Goal: Communication & Community: Answer question/provide support

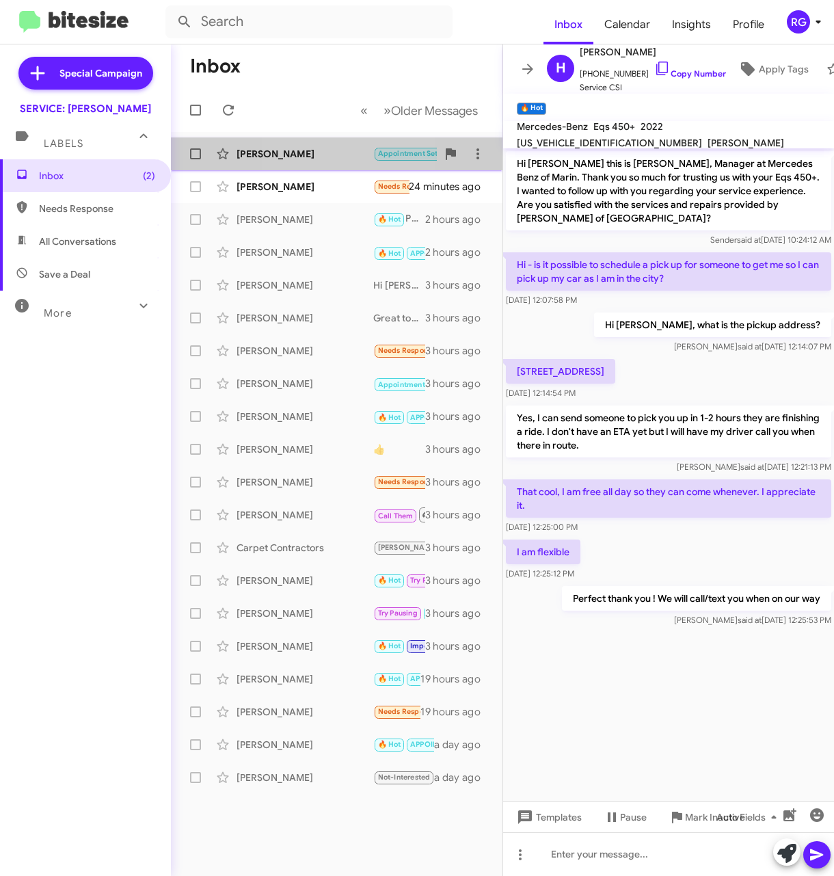
click at [296, 143] on div "[PERSON_NAME] Appointment Set Needs Response Hi [PERSON_NAME], my daughter [PER…" at bounding box center [337, 153] width 310 height 27
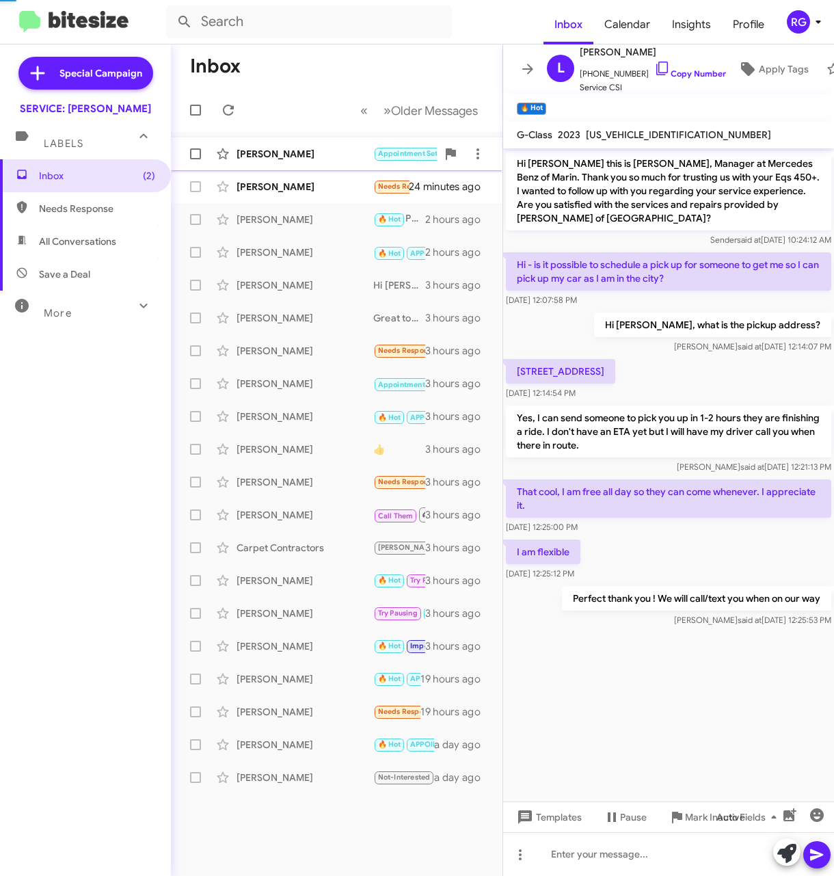
scroll to position [436, 0]
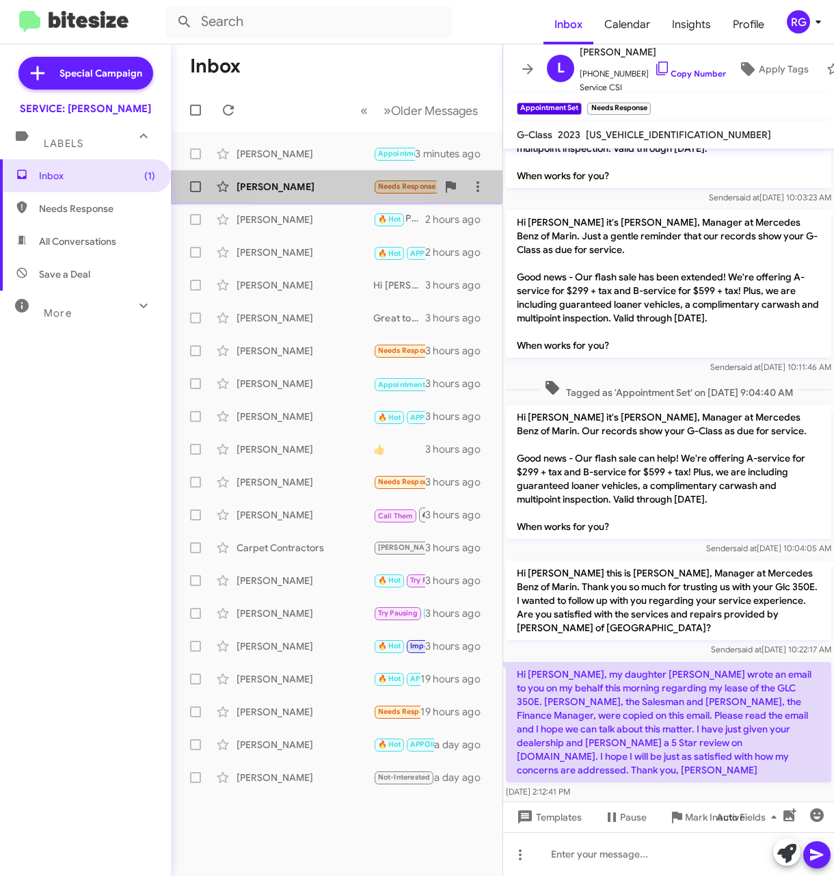
click at [291, 198] on div "[PERSON_NAME] Needs Response Yes, very satisfied, thank you for your help. 24 m…" at bounding box center [337, 186] width 310 height 27
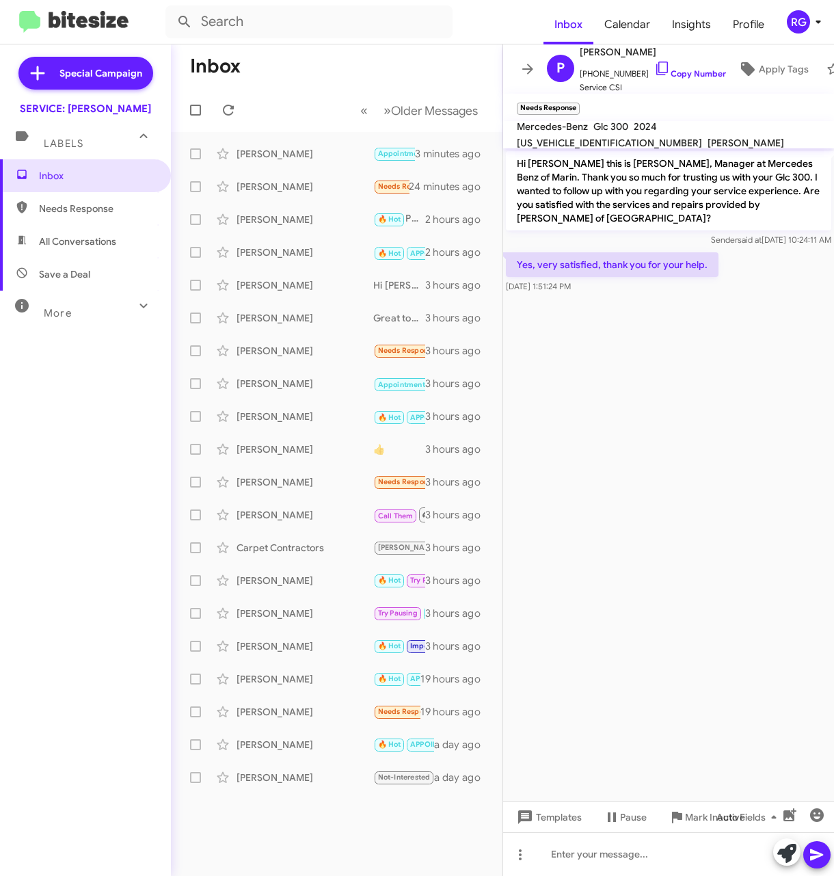
click at [785, 856] on icon at bounding box center [786, 852] width 19 height 19
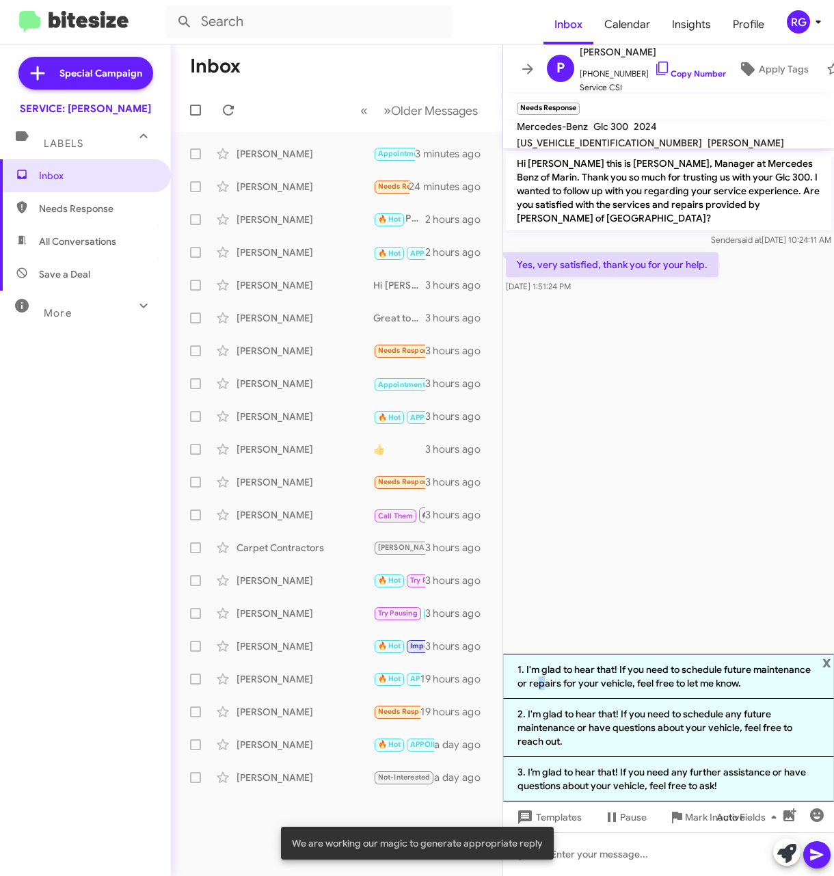
click at [535, 684] on li "1. I'm glad to hear that! If you need to schedule future maintenance or repairs…" at bounding box center [668, 675] width 331 height 45
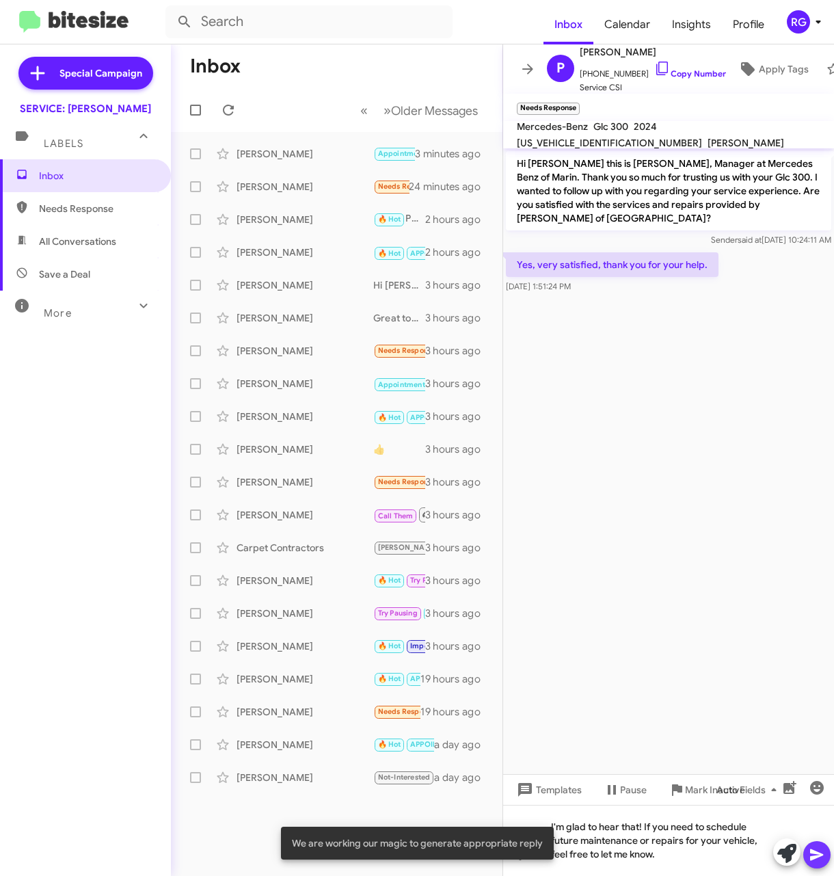
click at [809, 851] on icon at bounding box center [817, 854] width 16 height 16
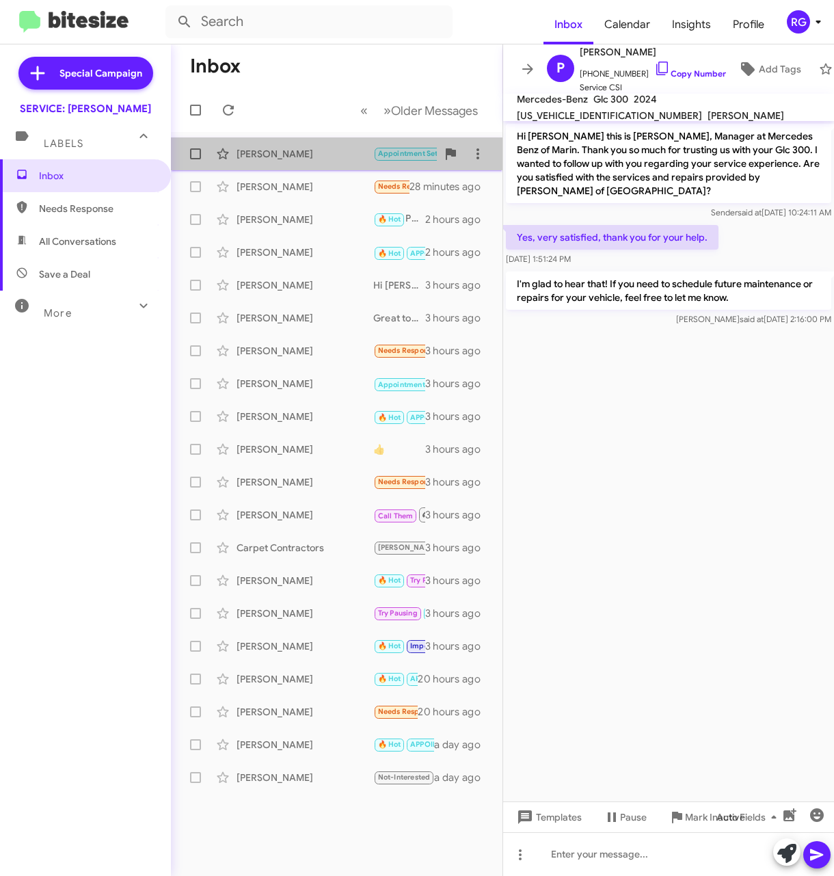
click at [304, 154] on div "[PERSON_NAME]" at bounding box center [305, 154] width 137 height 14
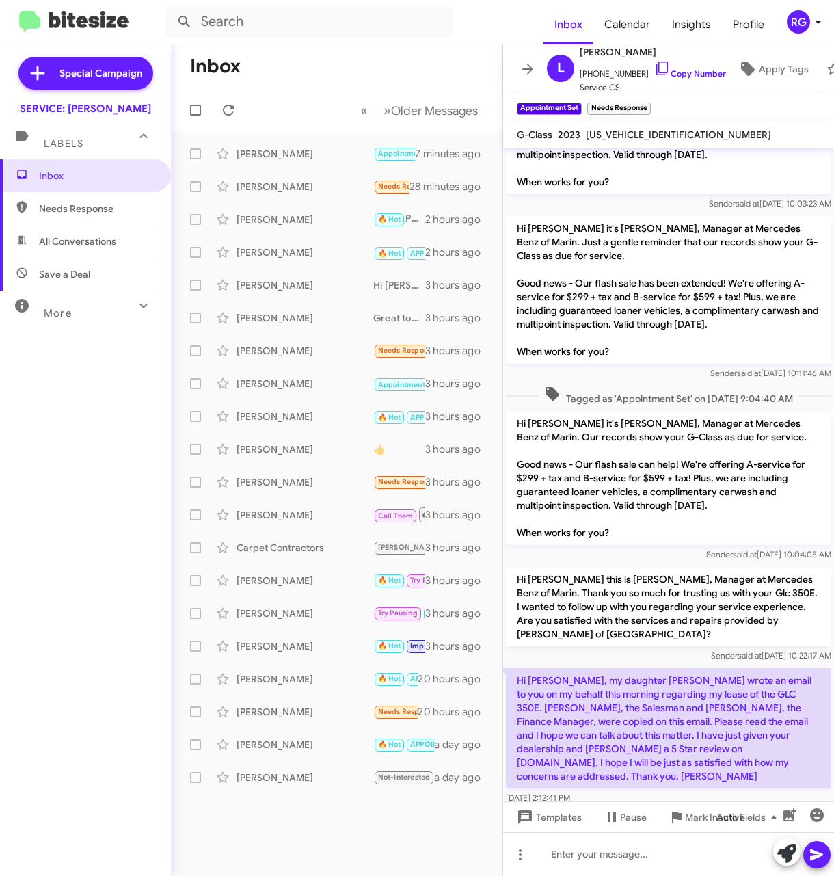
scroll to position [436, 0]
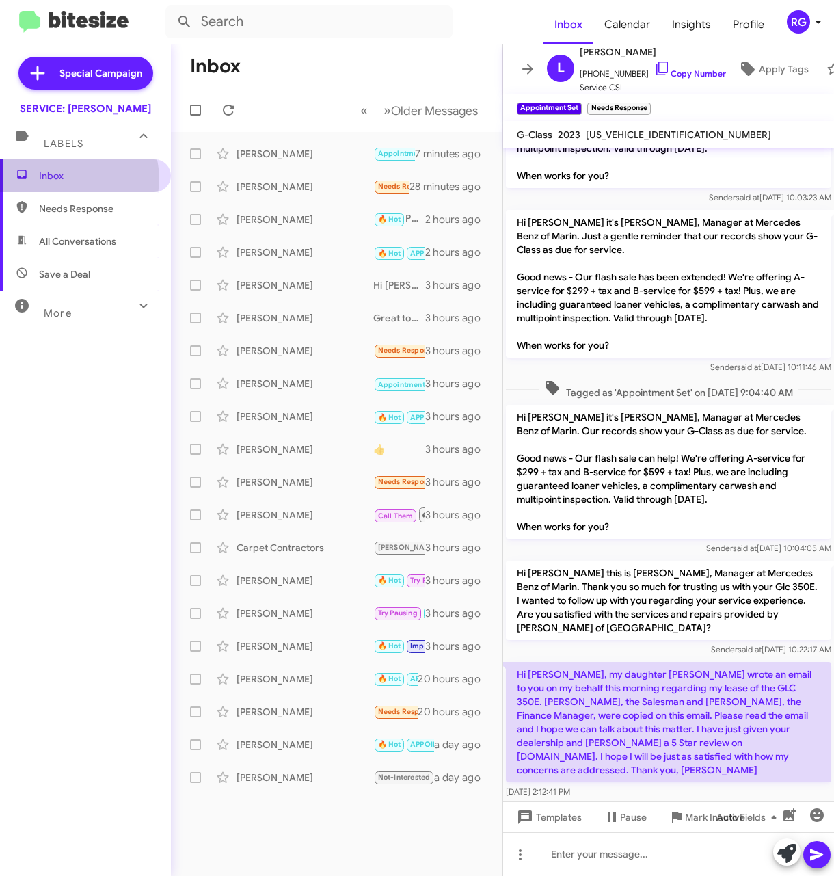
click at [77, 179] on span "Inbox" at bounding box center [97, 176] width 116 height 14
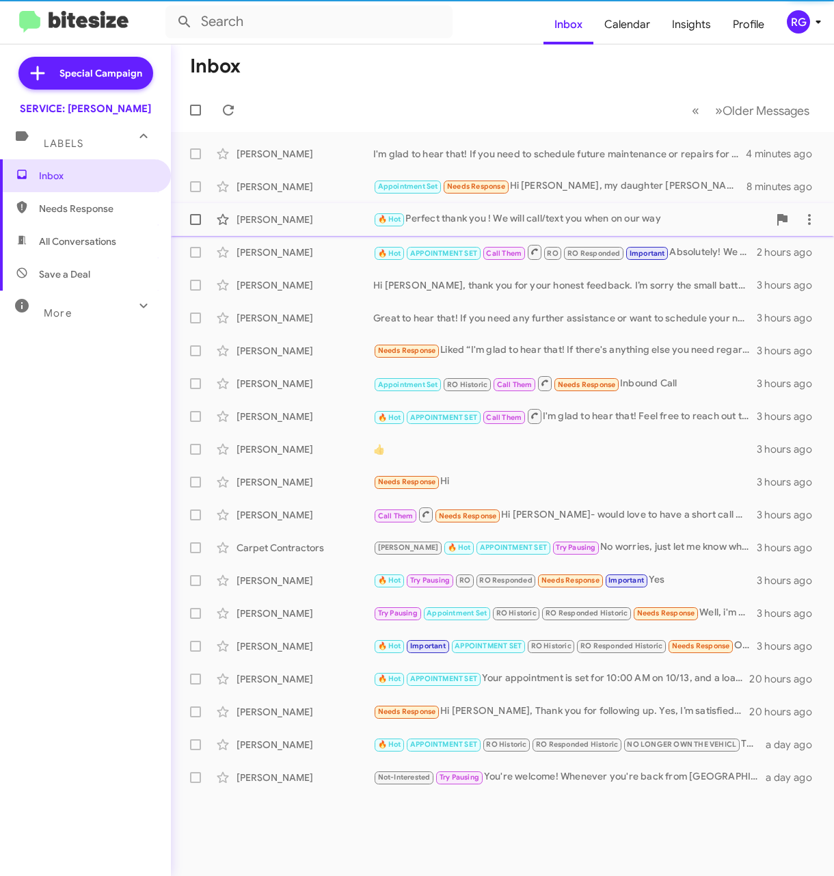
click at [351, 217] on div "[PERSON_NAME]" at bounding box center [305, 220] width 137 height 14
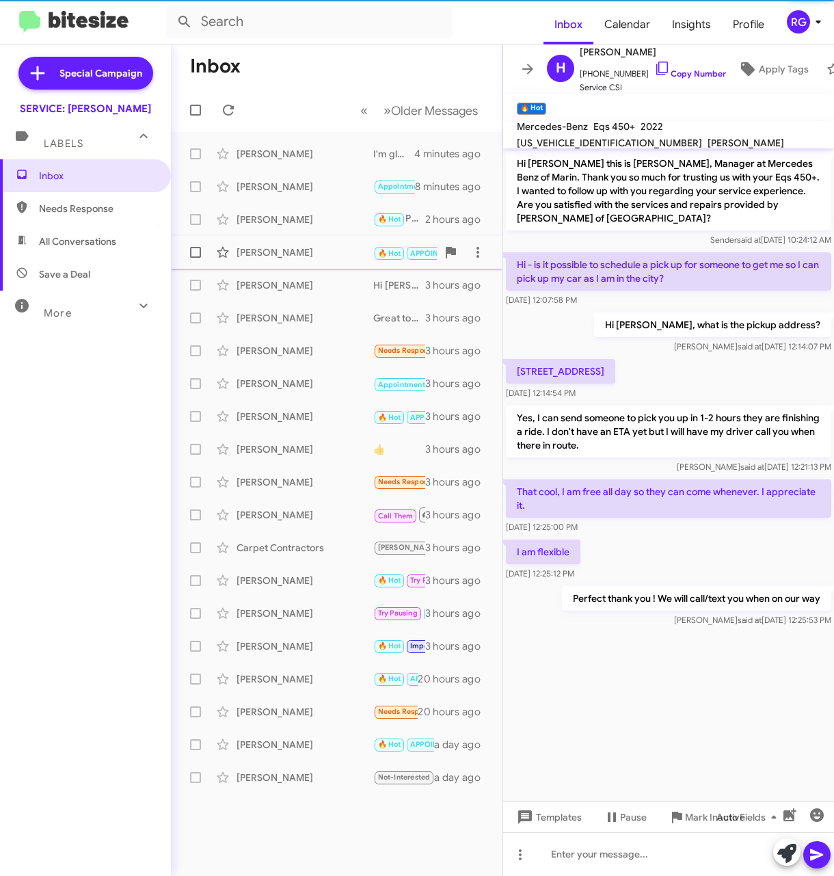
drag, startPoint x: 329, startPoint y: 253, endPoint x: 332, endPoint y: 236, distance: 17.4
click at [329, 253] on div "[PERSON_NAME]" at bounding box center [305, 252] width 137 height 14
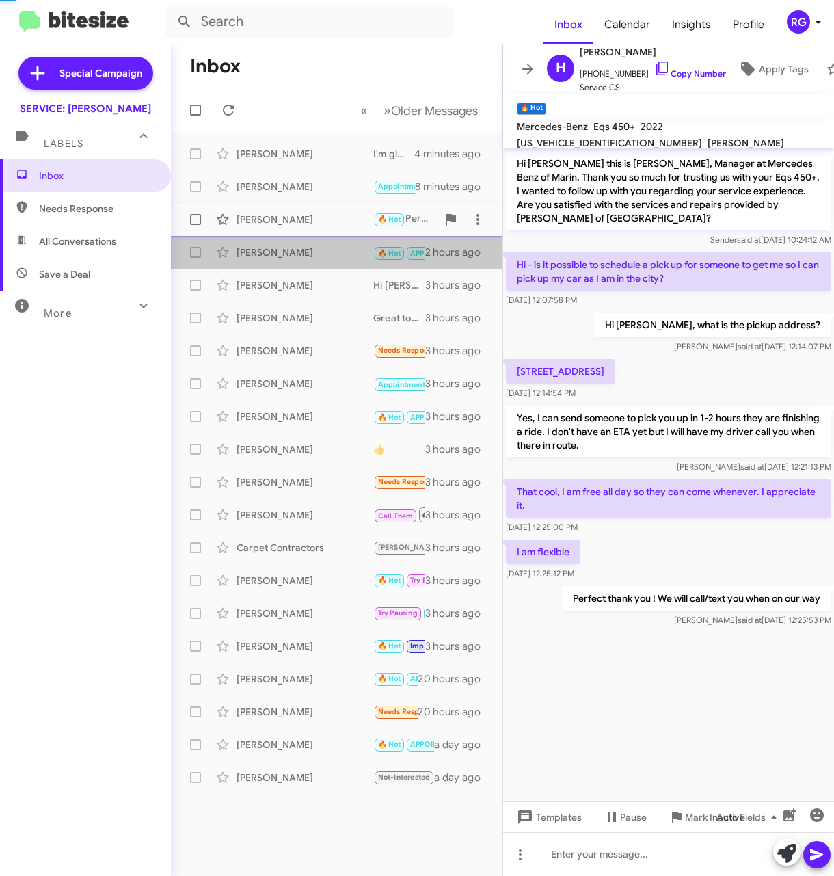
scroll to position [509, 0]
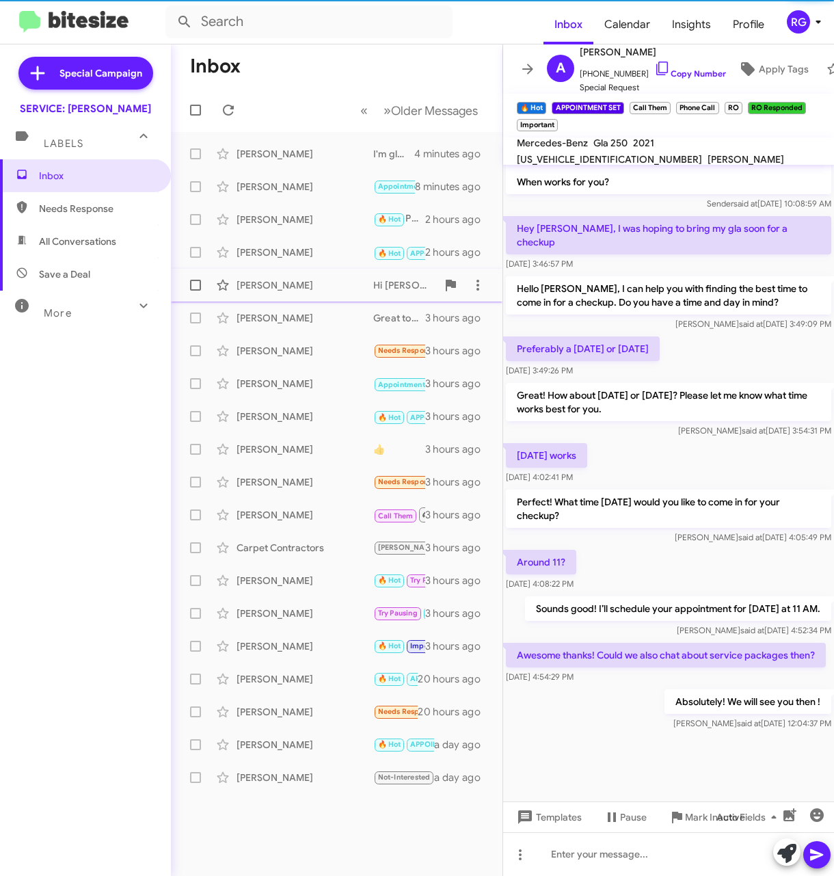
click at [313, 287] on div "[PERSON_NAME]" at bounding box center [305, 285] width 137 height 14
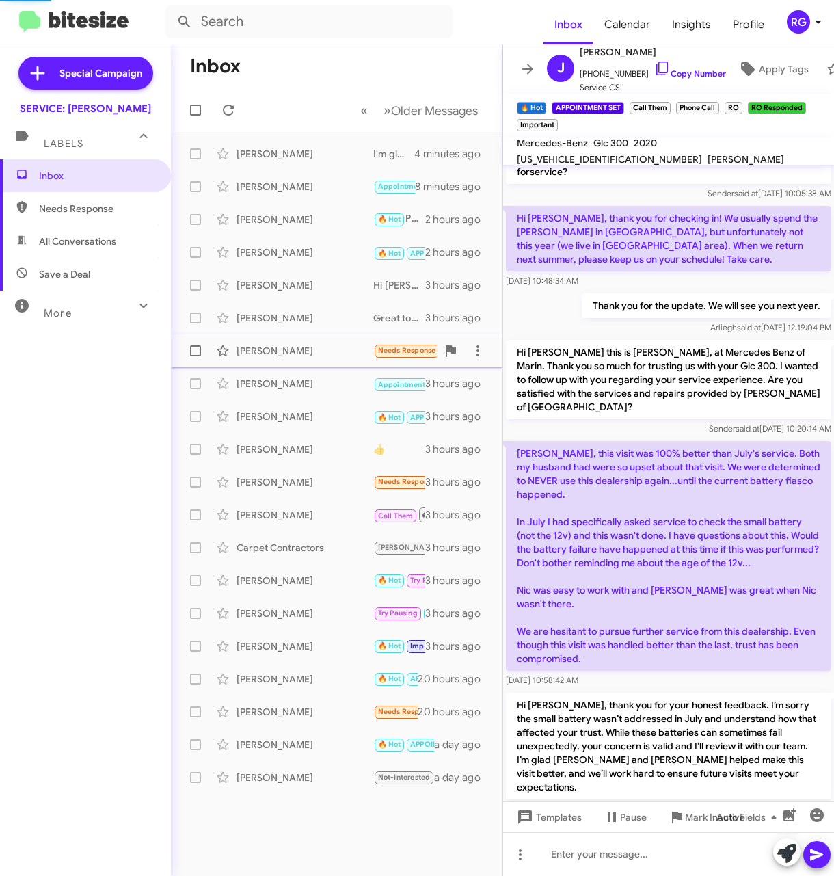
scroll to position [530, 0]
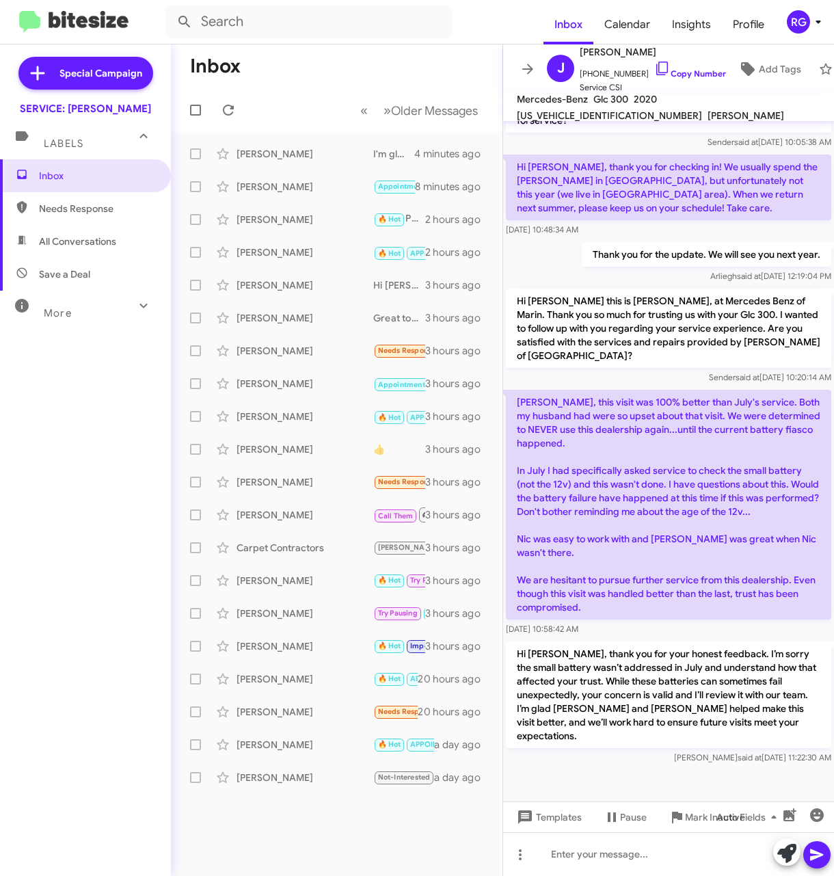
drag, startPoint x: 775, startPoint y: 714, endPoint x: 566, endPoint y: 755, distance: 213.0
click at [571, 758] on div "[PERSON_NAME] said at [DATE] 11:22:30 AM" at bounding box center [668, 758] width 325 height 14
click at [488, 449] on span at bounding box center [477, 449] width 27 height 16
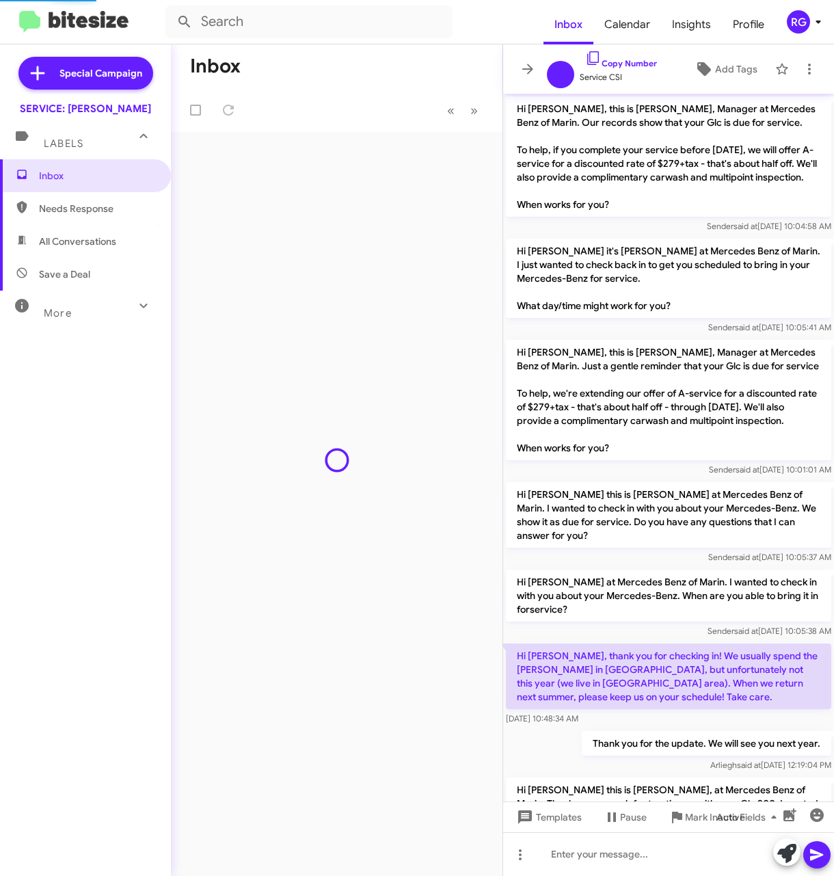
scroll to position [561, 0]
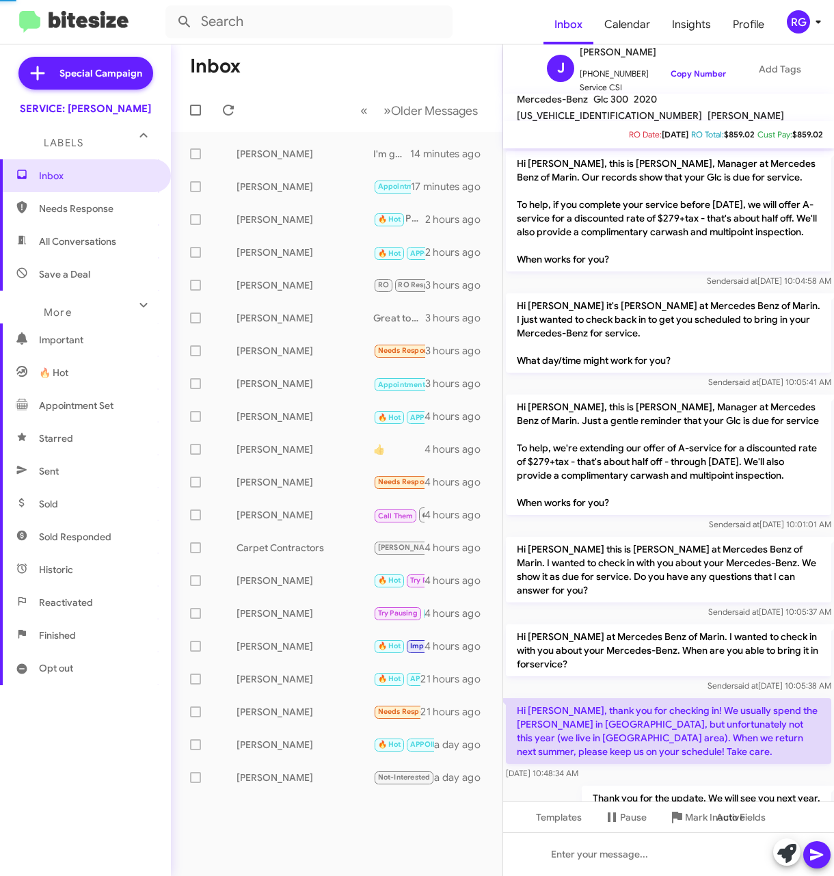
scroll to position [643, 0]
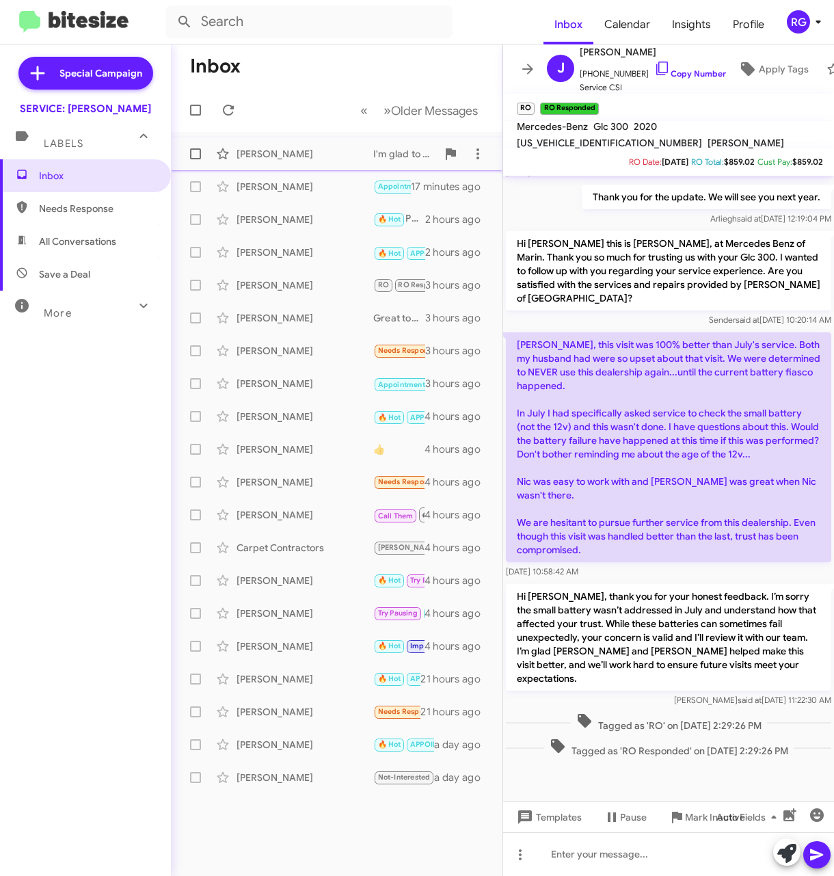
click at [291, 162] on div "Philip Norfleet I'm glad to hear that! If you need to schedule future maintenan…" at bounding box center [337, 153] width 310 height 27
